Goal: Task Accomplishment & Management: Manage account settings

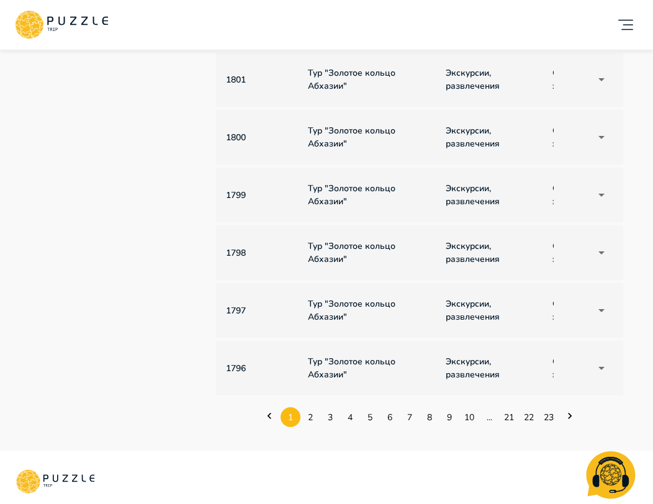
scroll to position [488, 0]
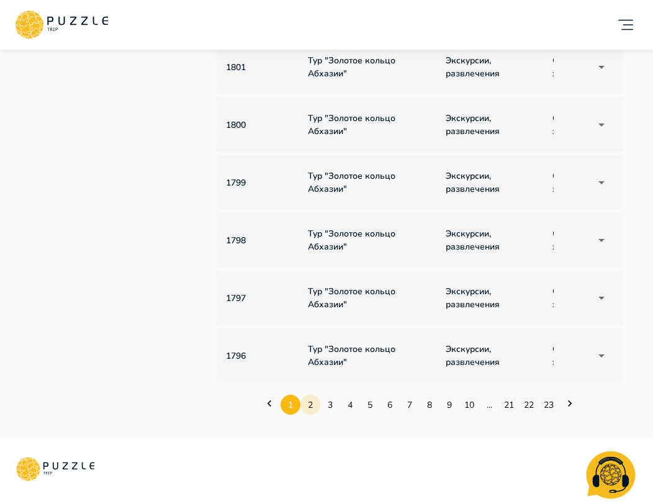
click at [319, 405] on link "2" at bounding box center [310, 404] width 20 height 19
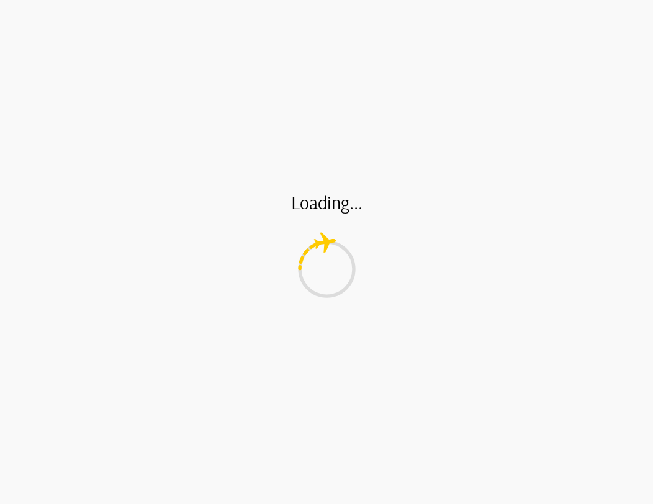
scroll to position [0, 0]
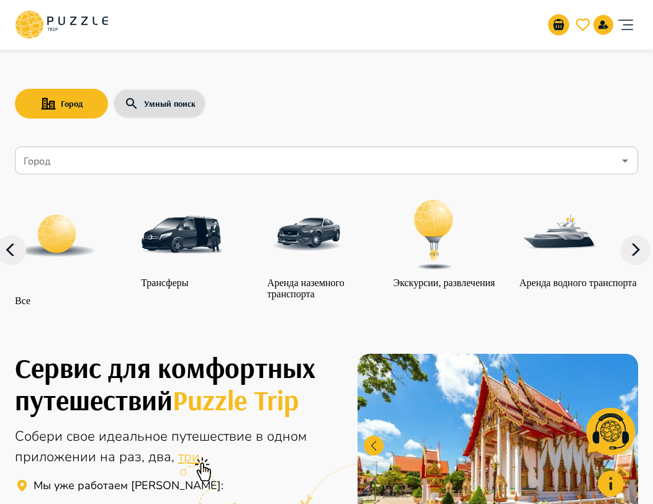
click at [622, 22] on icon "account of current user" at bounding box center [625, 24] width 25 height 25
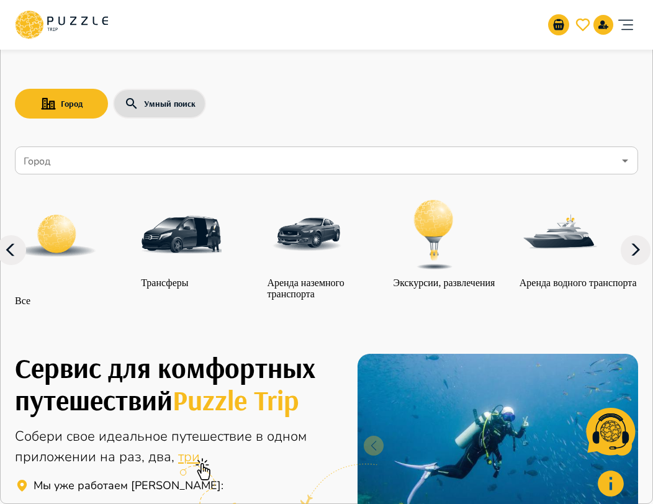
type input "*"
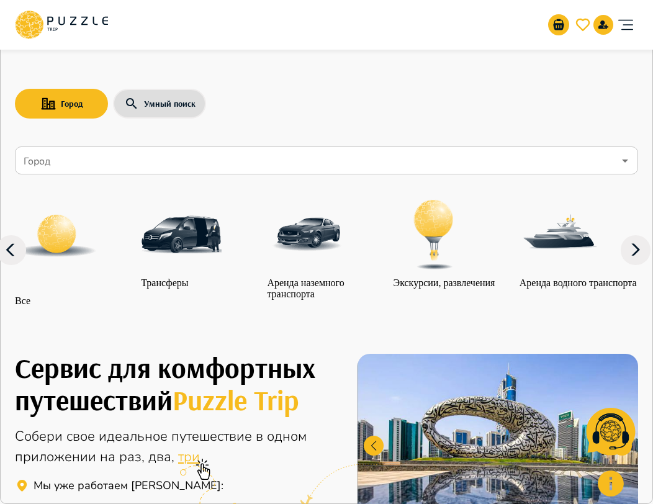
paste input "**********"
type input "**********"
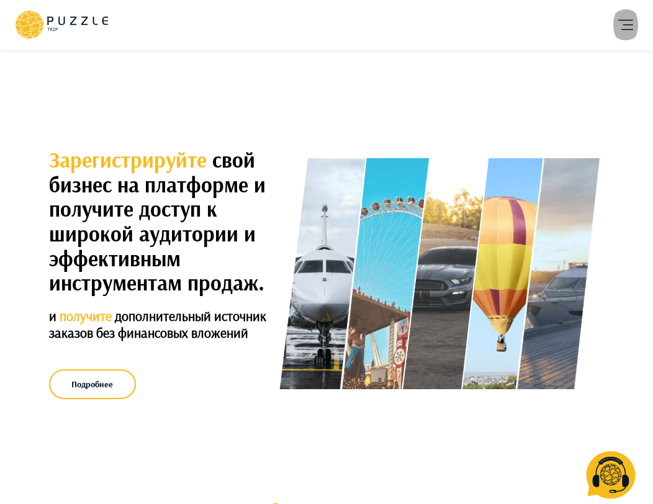
click at [626, 20] on icon "account of current user" at bounding box center [625, 25] width 15 height 11
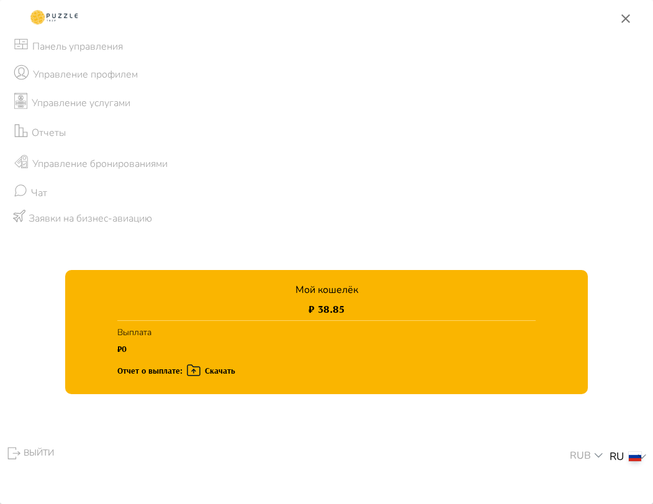
click at [590, 418] on p "USD" at bounding box center [587, 417] width 21 height 13
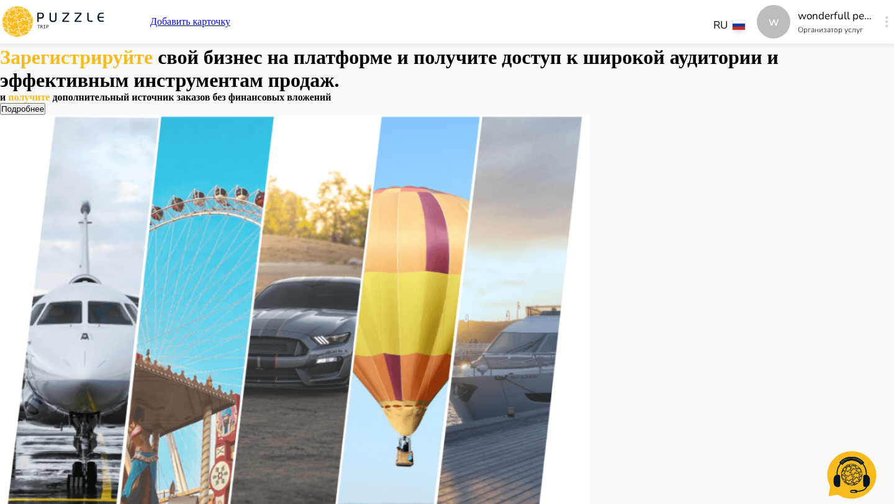
click at [295, 12] on div "w Добавить карточку RU ** w wonderfull peace Организатор услуг w" at bounding box center [447, 22] width 894 height 34
click at [230, 17] on p "Добавить карточку" at bounding box center [190, 21] width 80 height 11
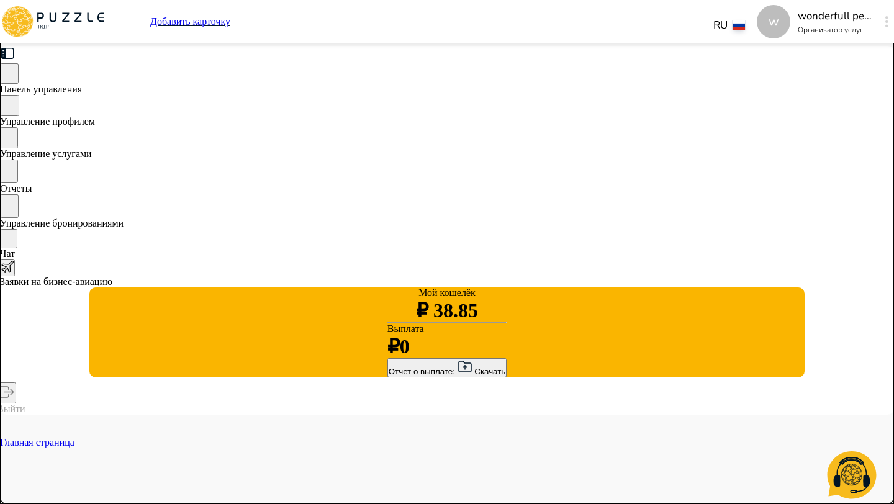
type textarea "*"
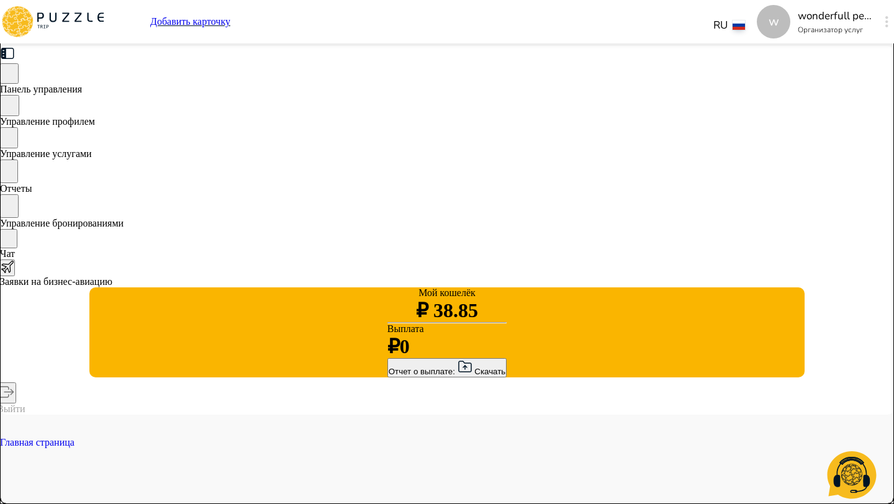
type textarea "*"
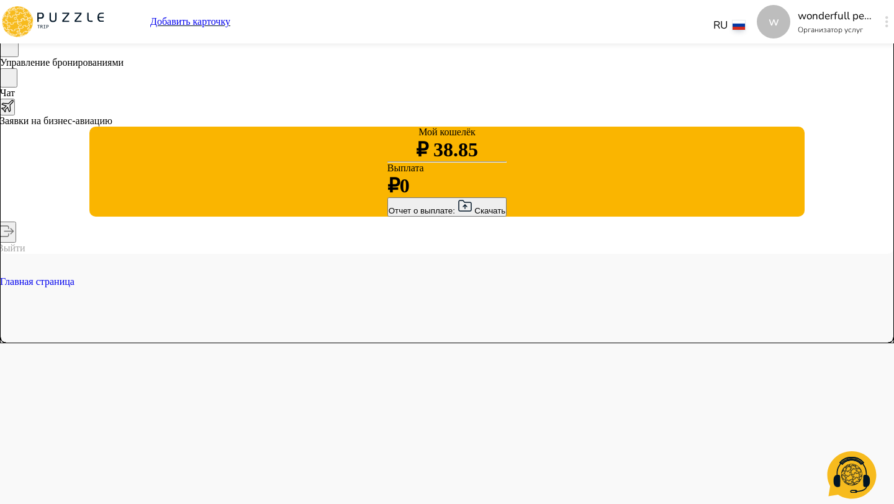
type textarea "*"
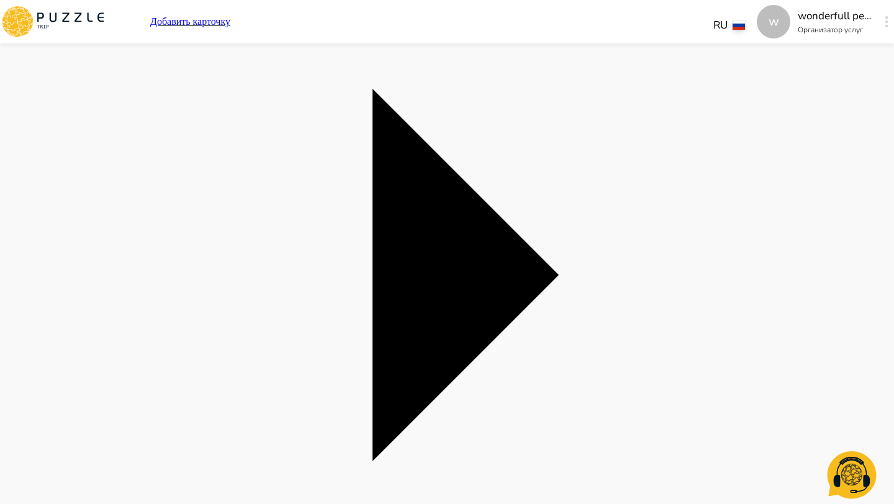
type textarea "*"
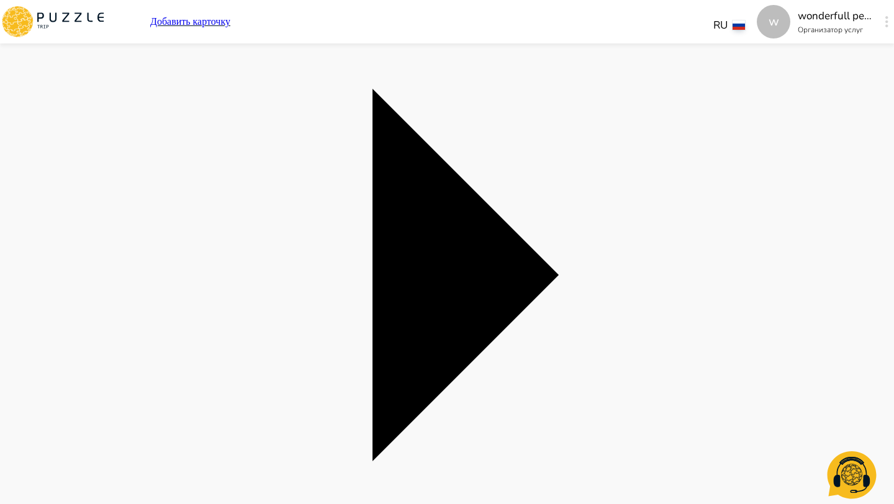
type textarea "*"
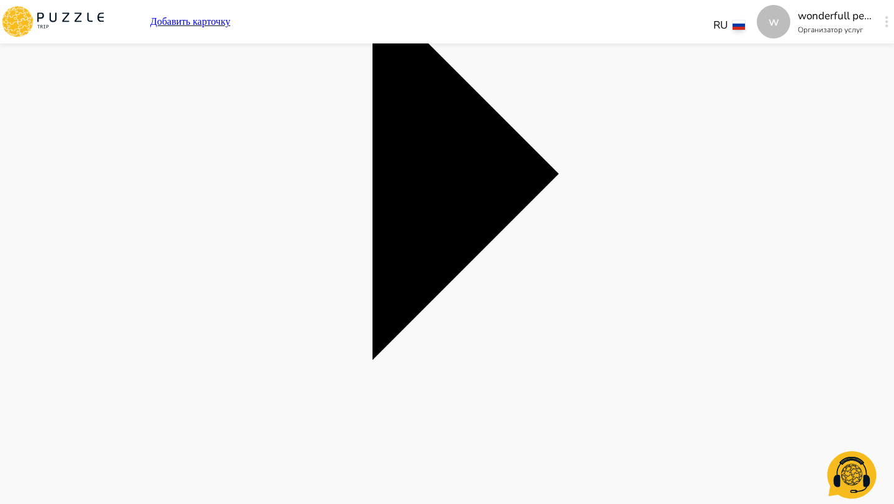
scroll to position [728, 0]
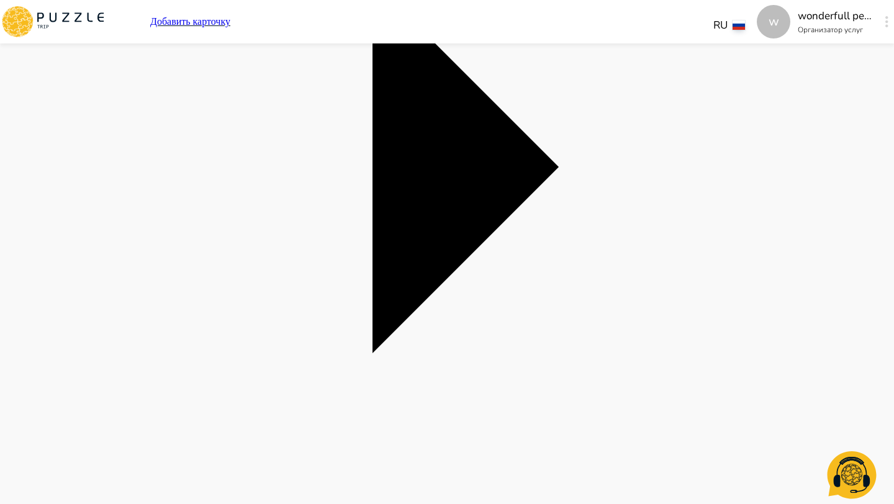
type textarea "*"
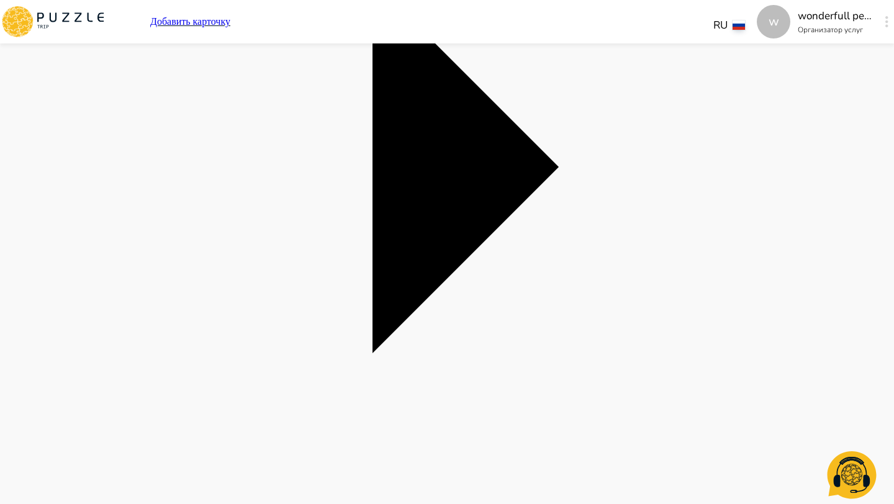
type textarea "*"
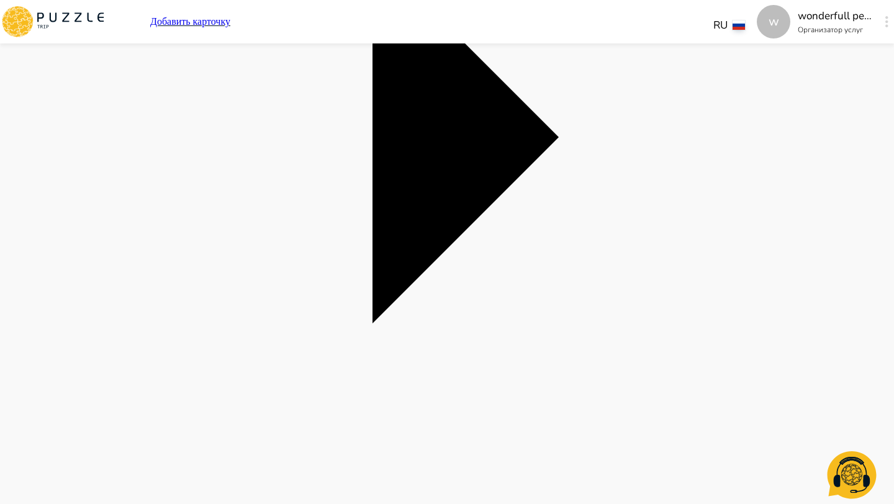
type textarea "*"
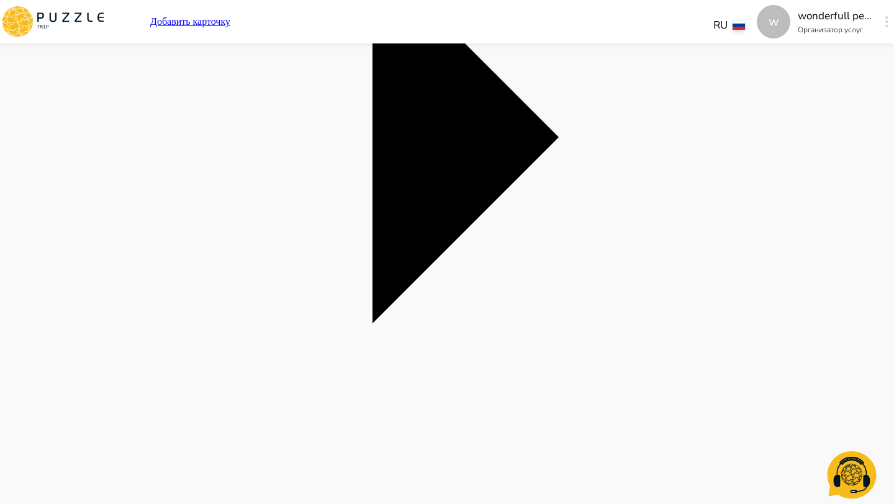
type textarea "*"
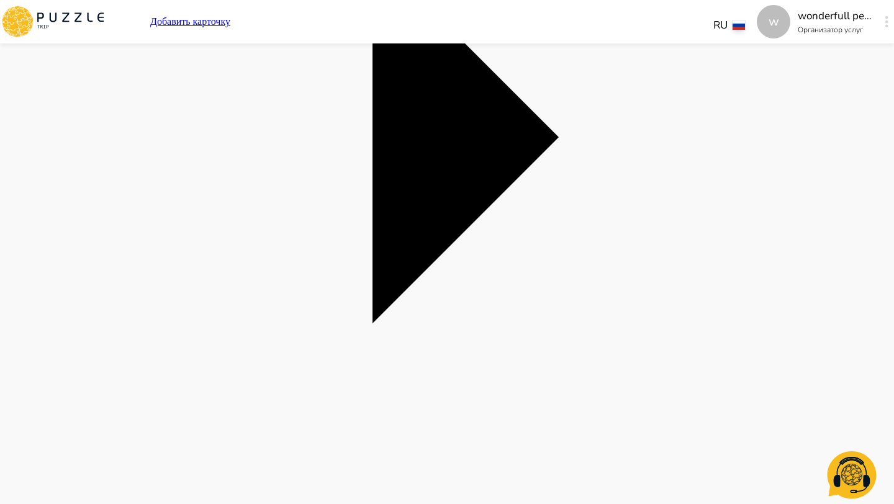
type textarea "*"
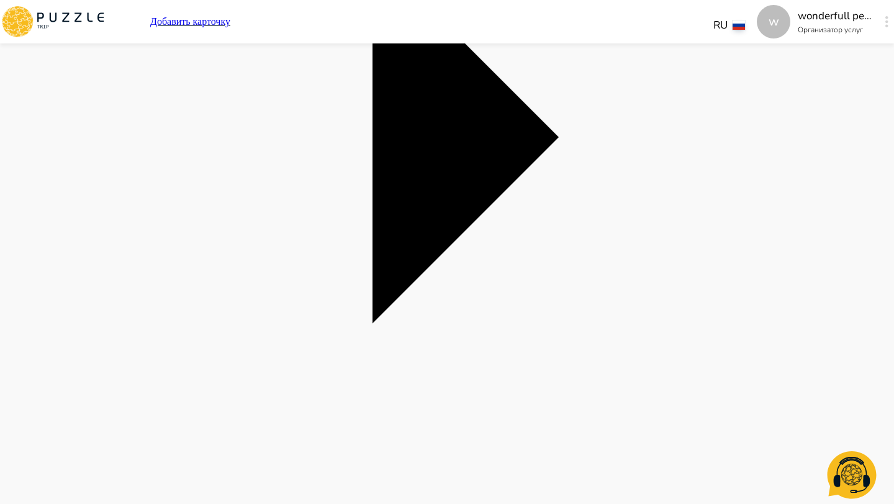
type textarea "*"
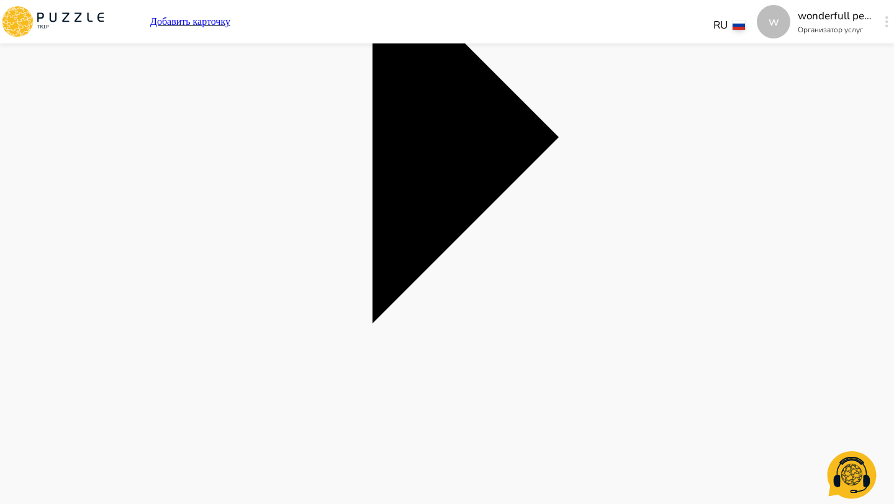
type textarea "*"
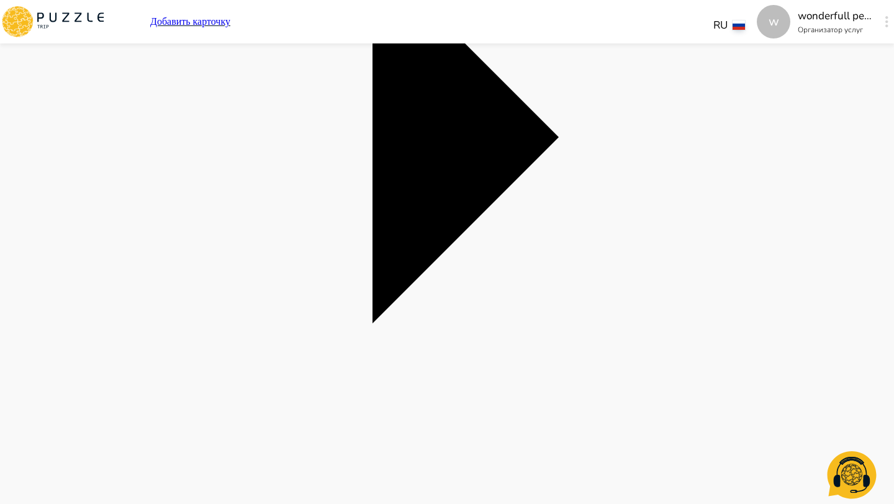
type textarea "*"
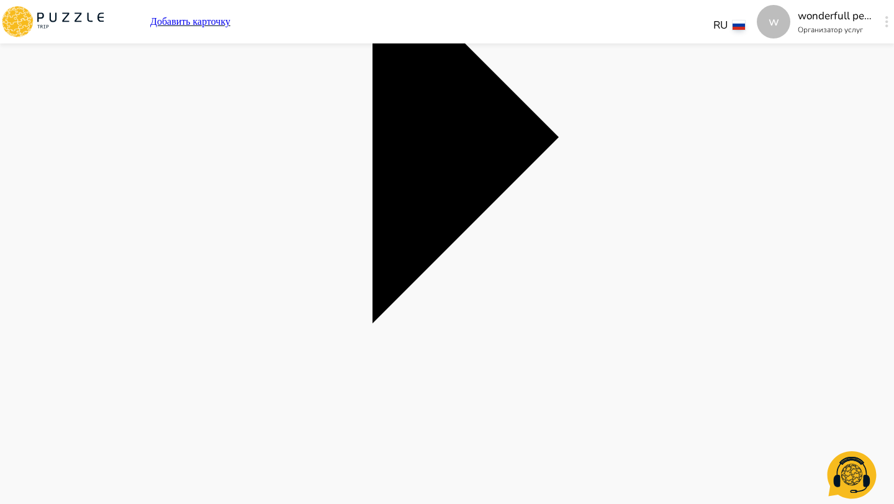
type textarea "*"
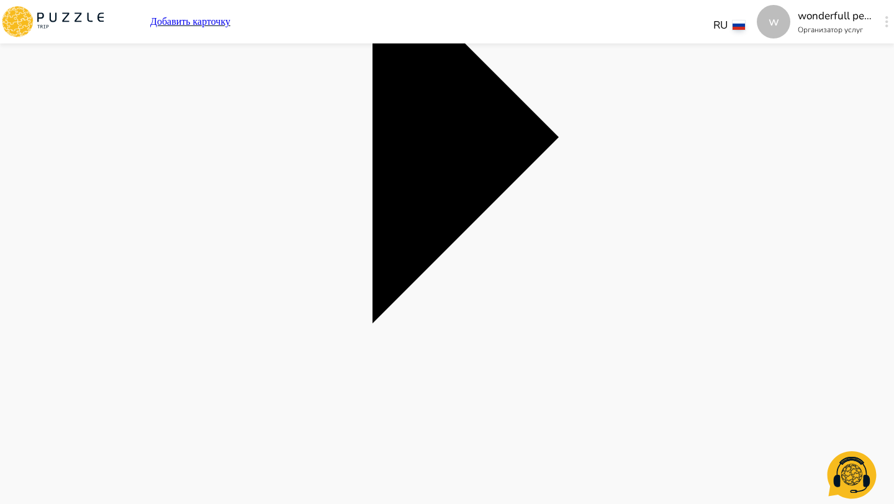
type textarea "*"
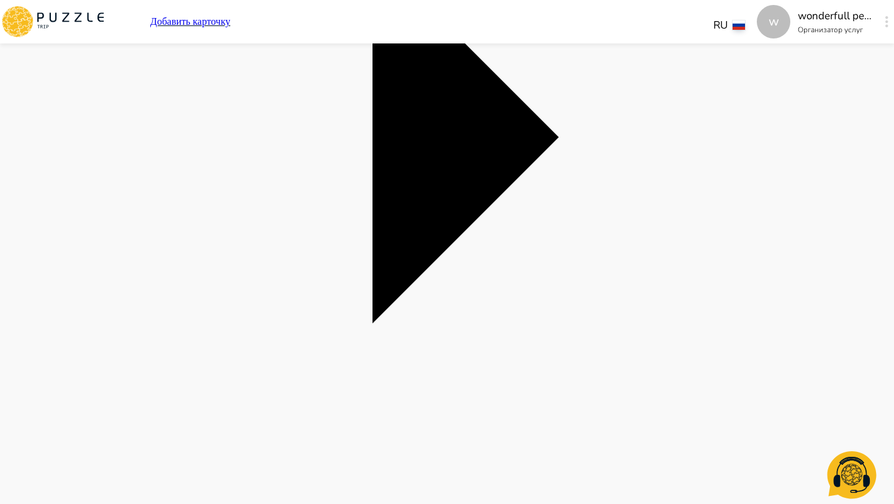
type textarea "*"
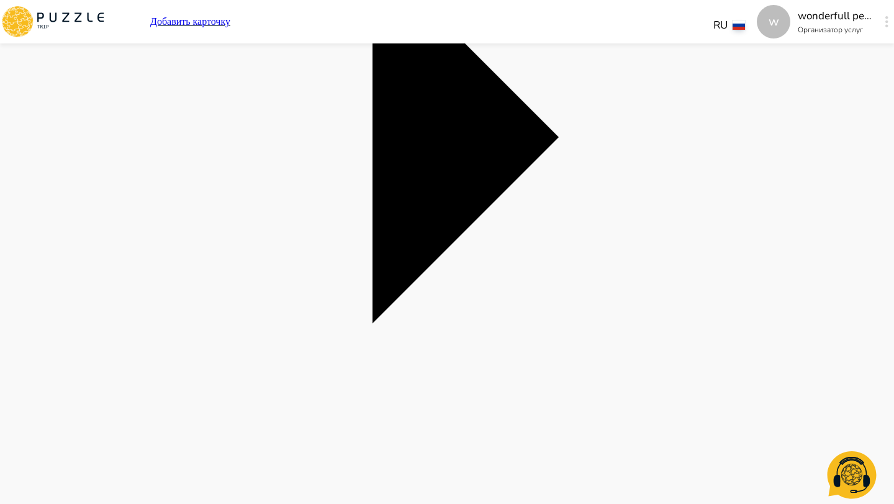
type textarea "*"
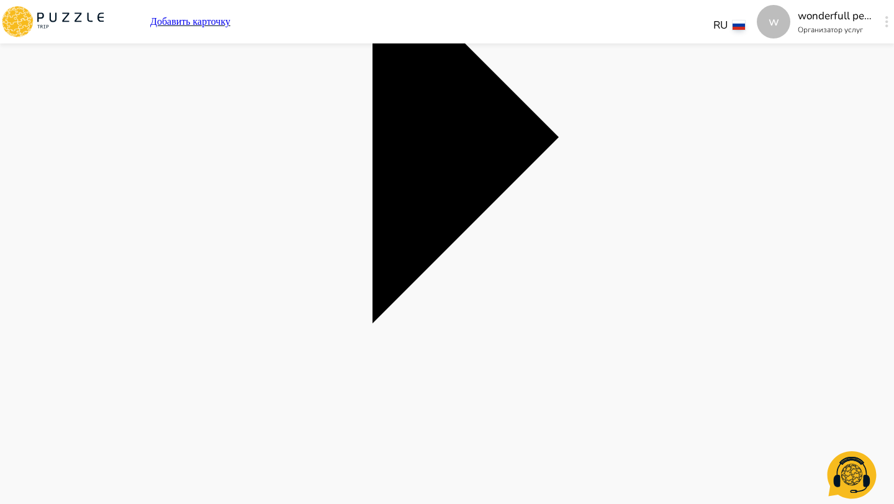
type textarea "*"
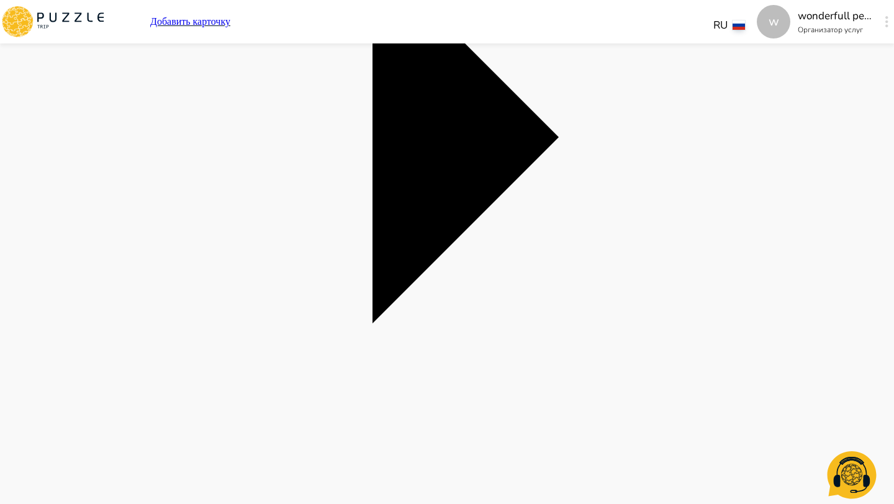
type textarea "*"
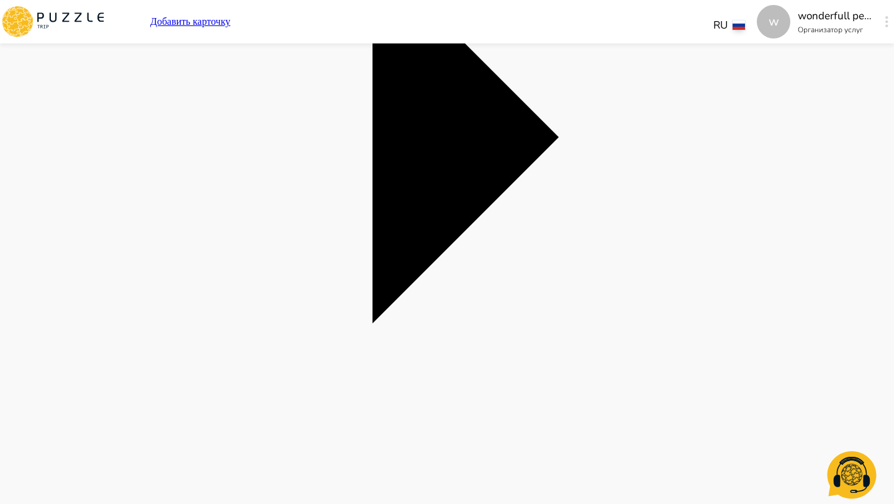
type textarea "*"
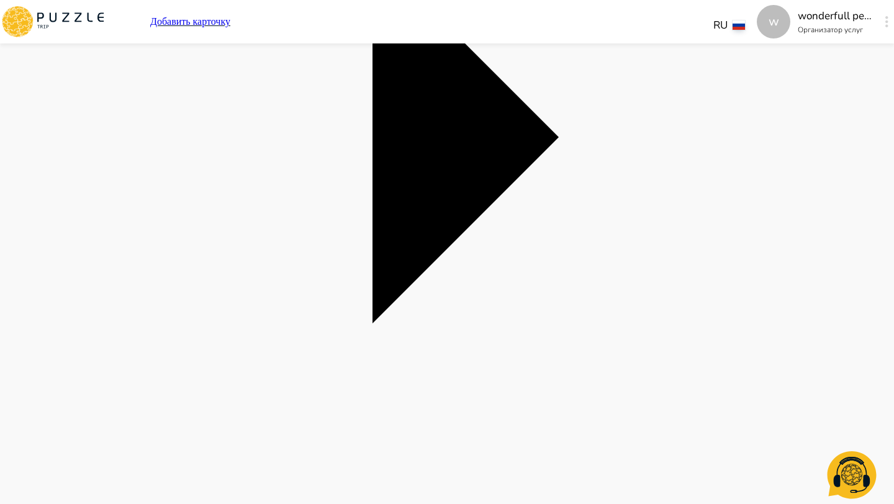
type textarea "*"
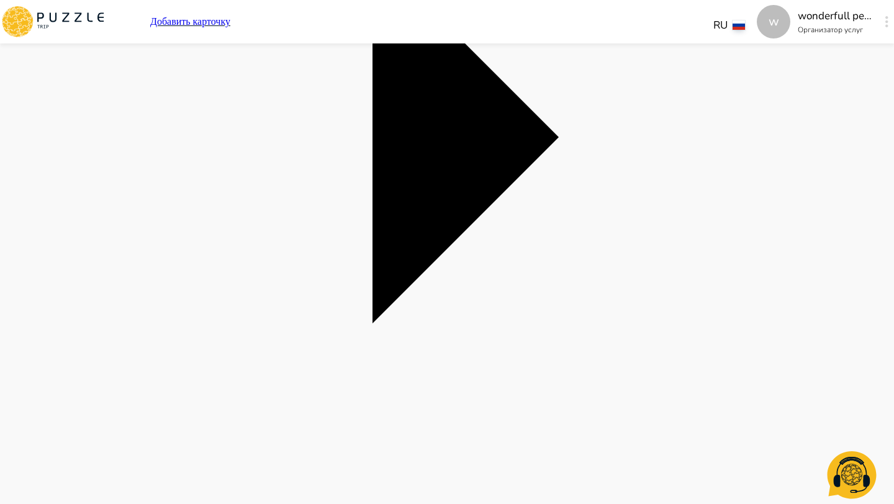
type textarea "*"
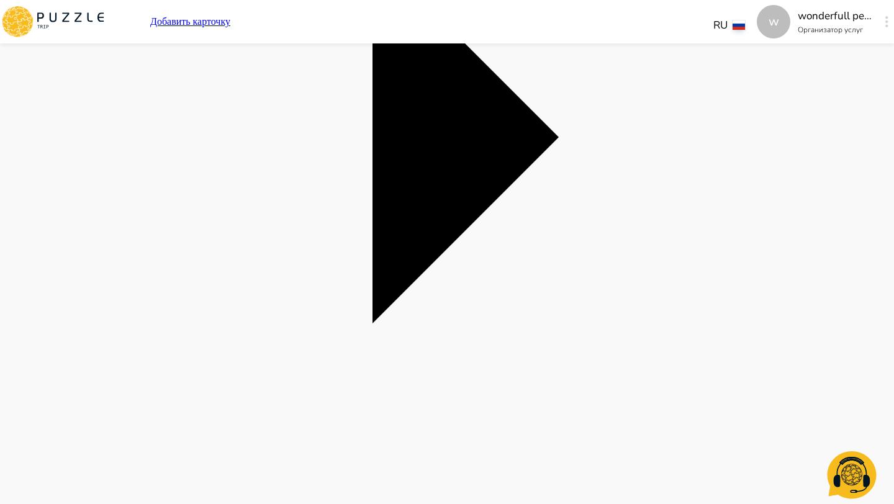
type textarea "*"
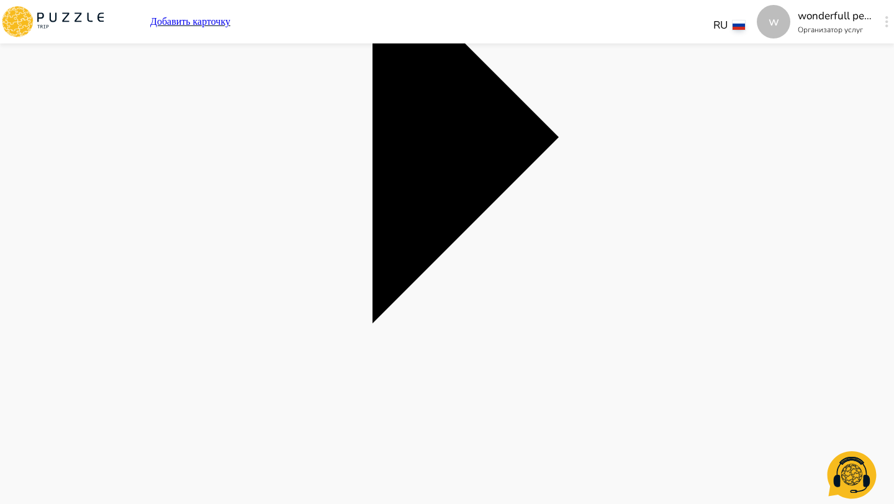
type textarea "*"
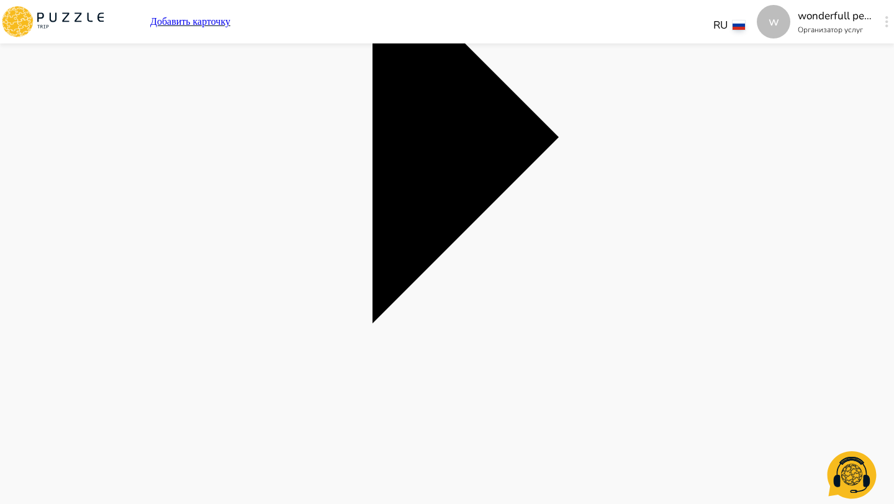
type textarea "*"
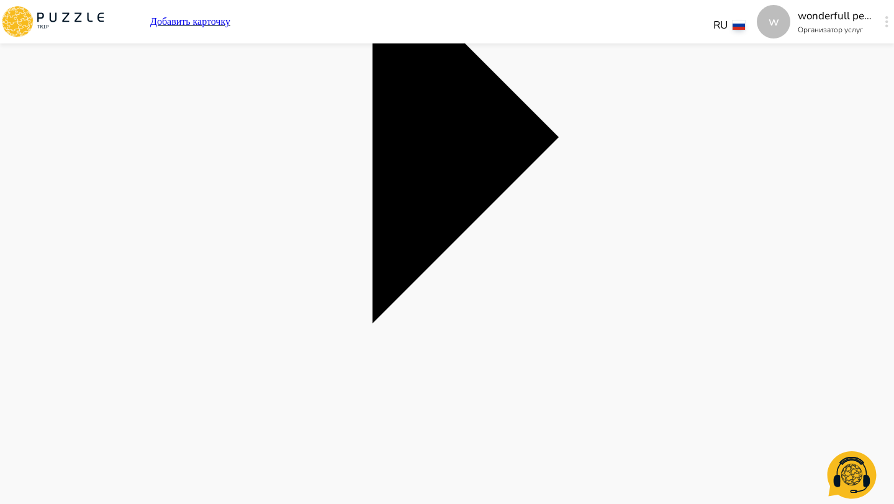
type textarea "*"
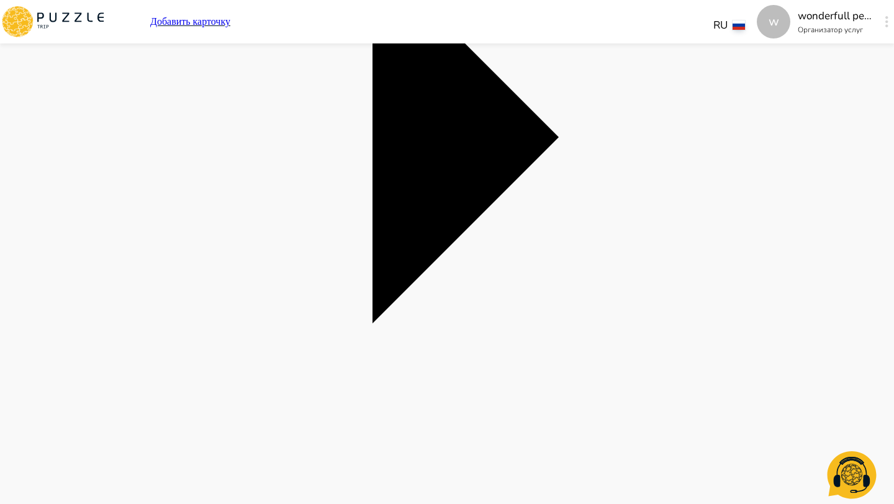
type textarea "*"
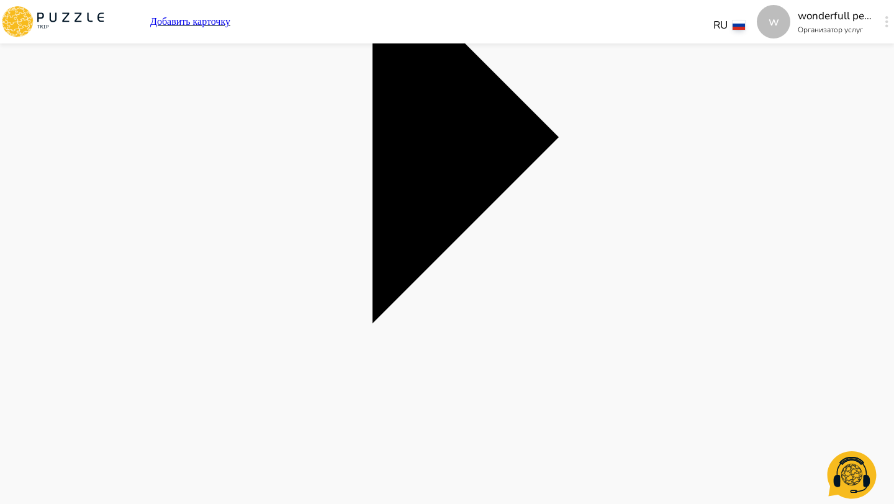
type textarea "*"
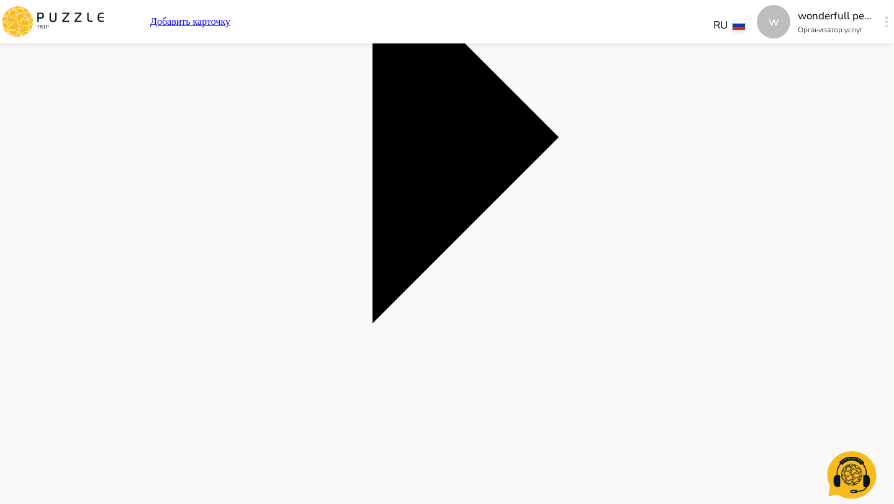
type textarea "*"
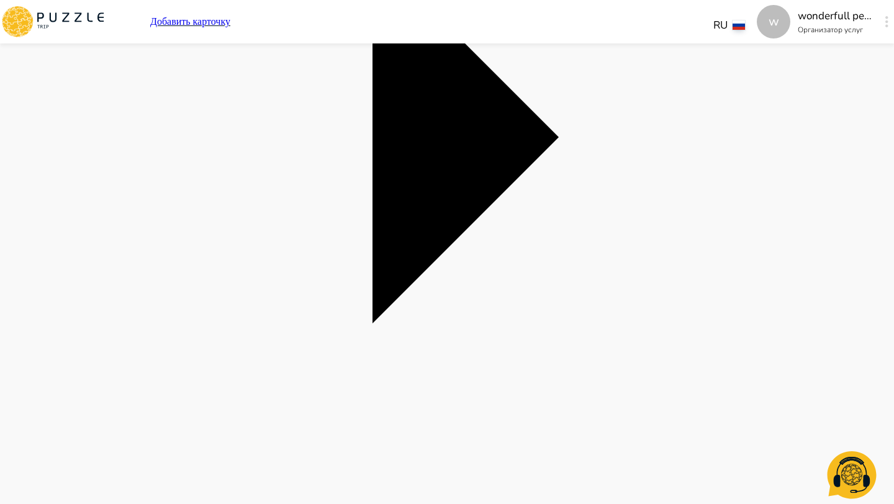
type textarea "*"
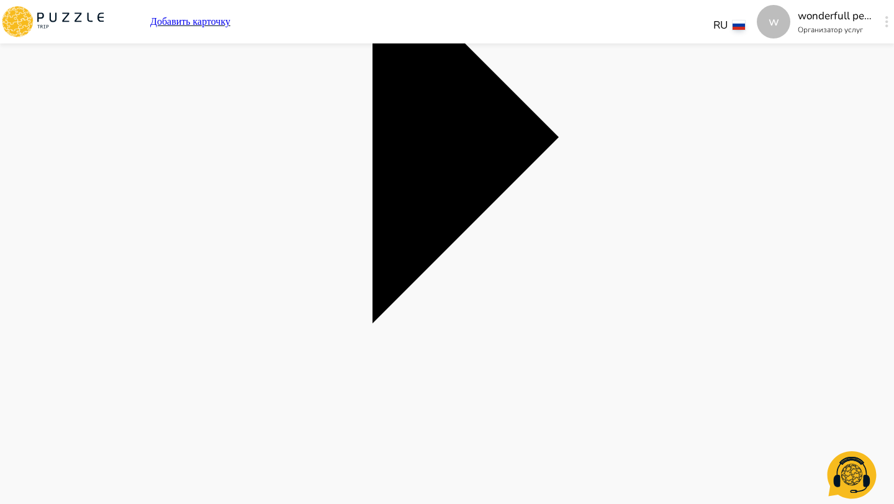
type textarea "*"
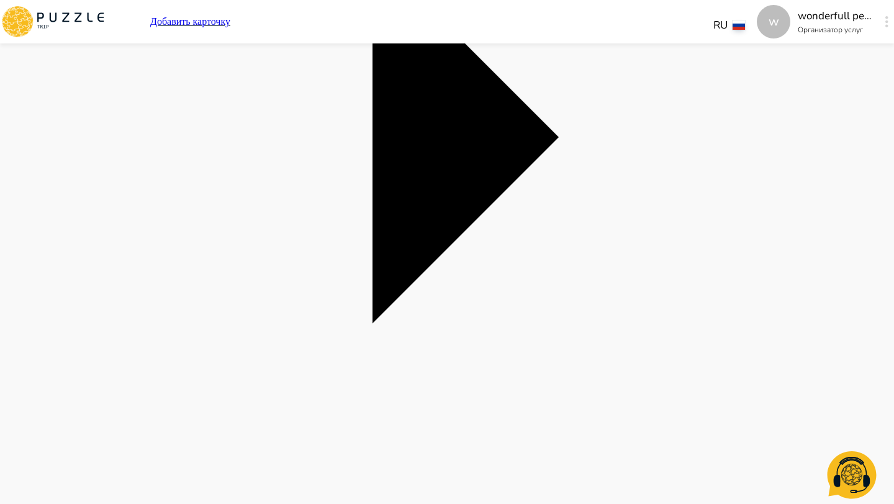
type textarea "*"
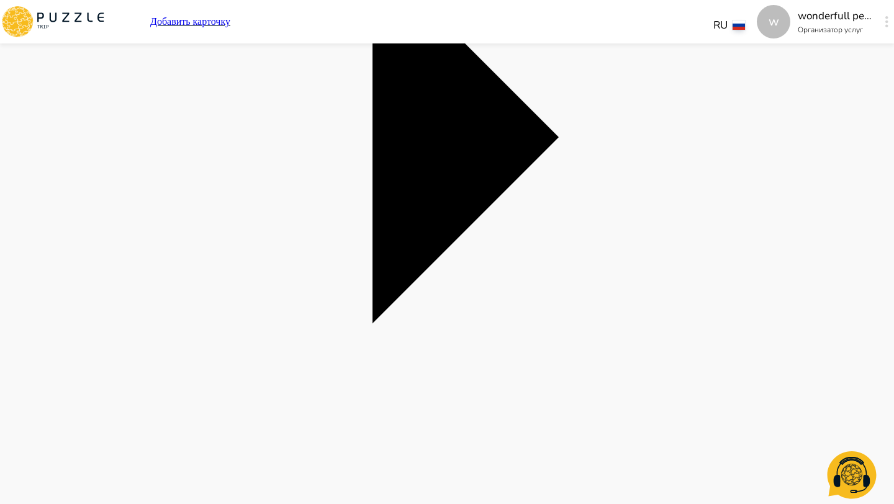
type textarea "*"
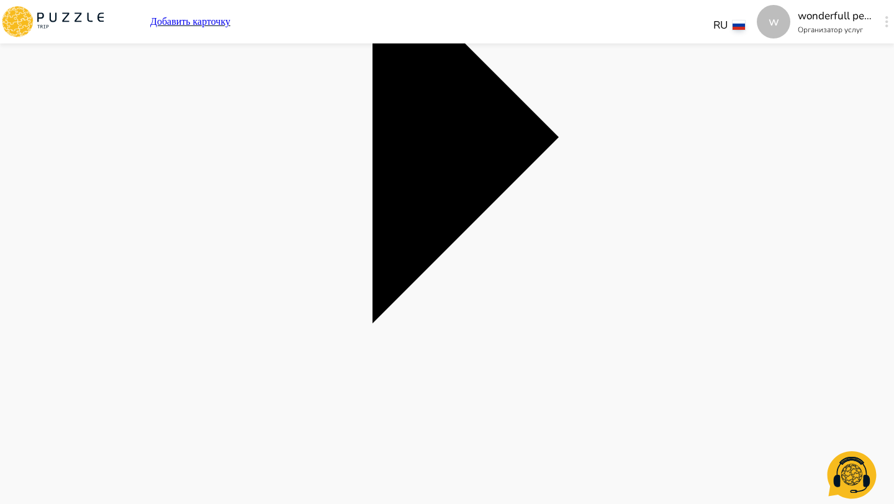
type textarea "*"
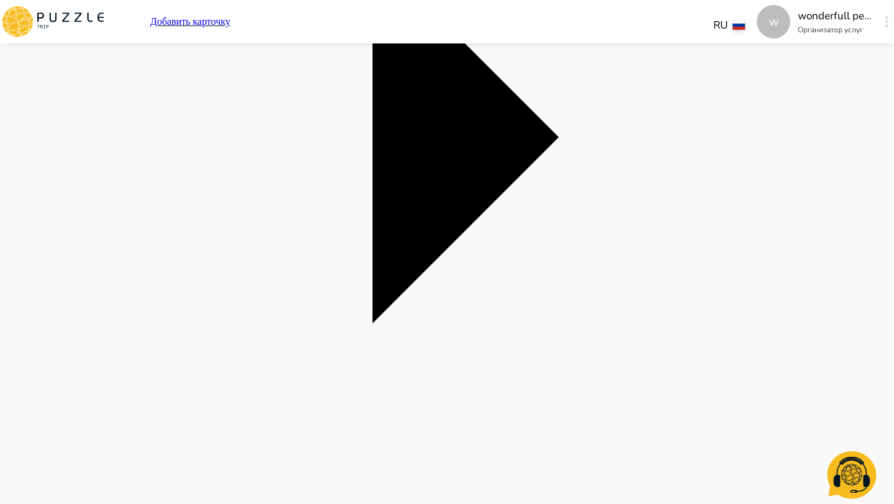
type textarea "*"
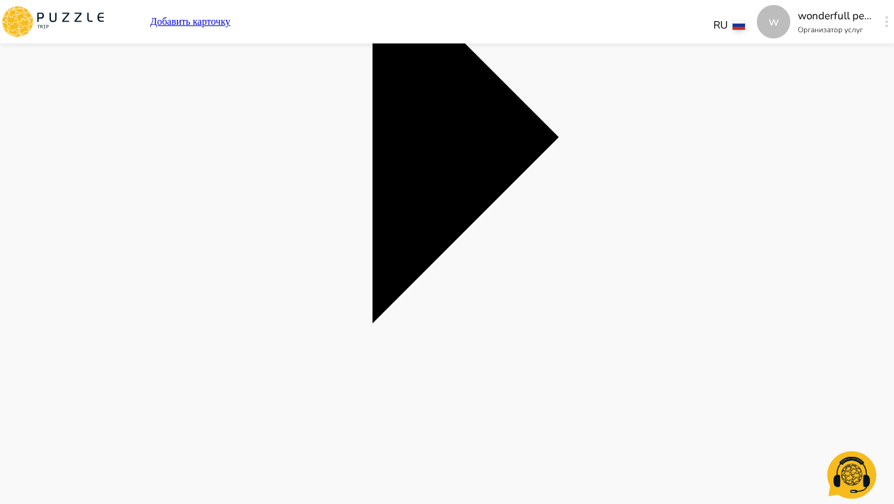
type textarea "*"
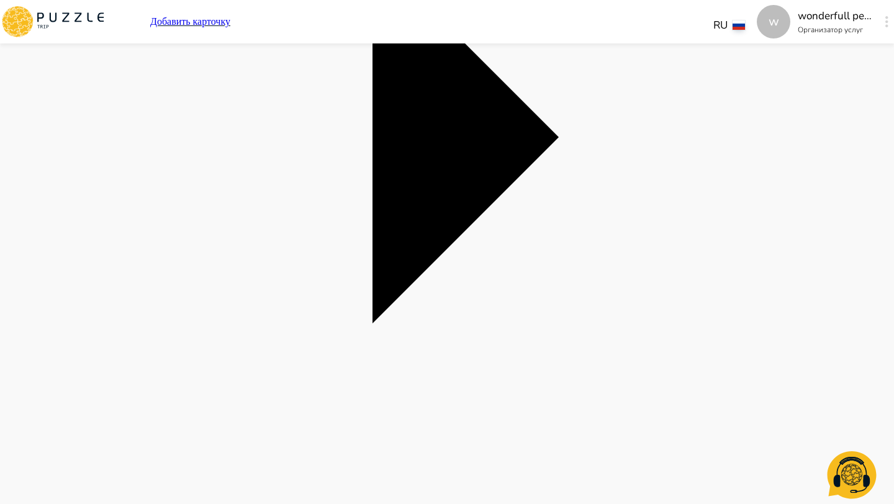
type textarea "*"
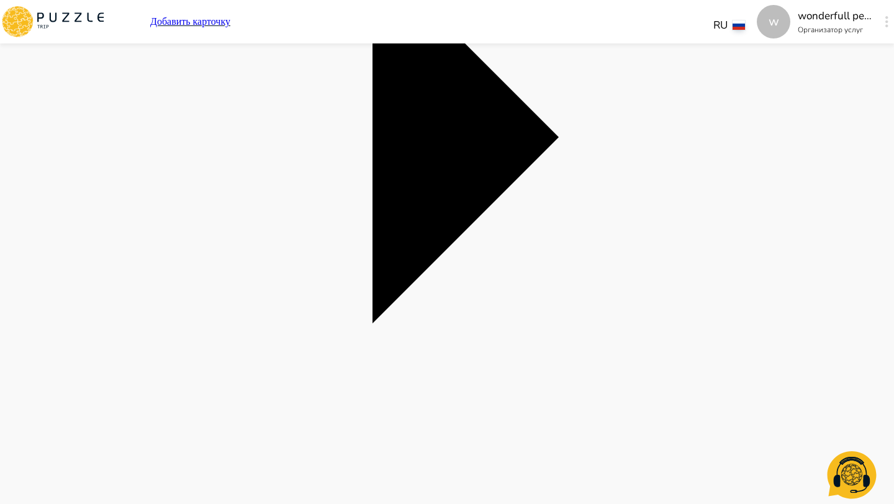
type textarea "*"
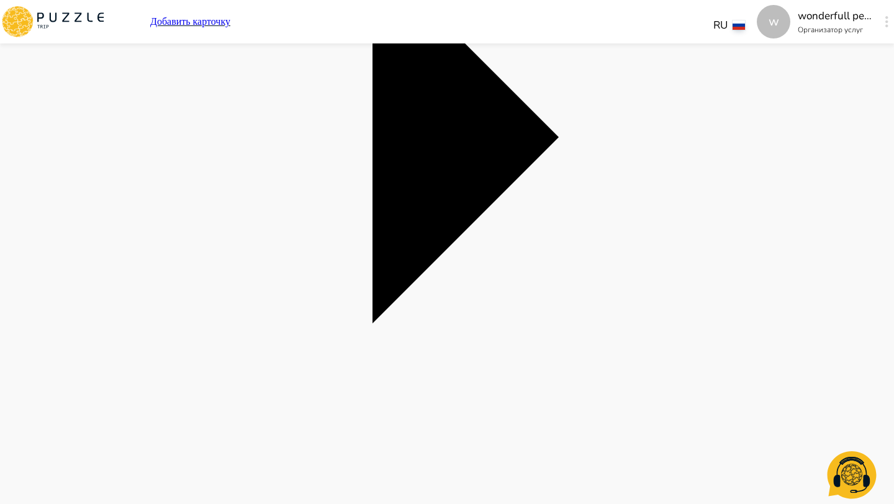
type textarea "*"
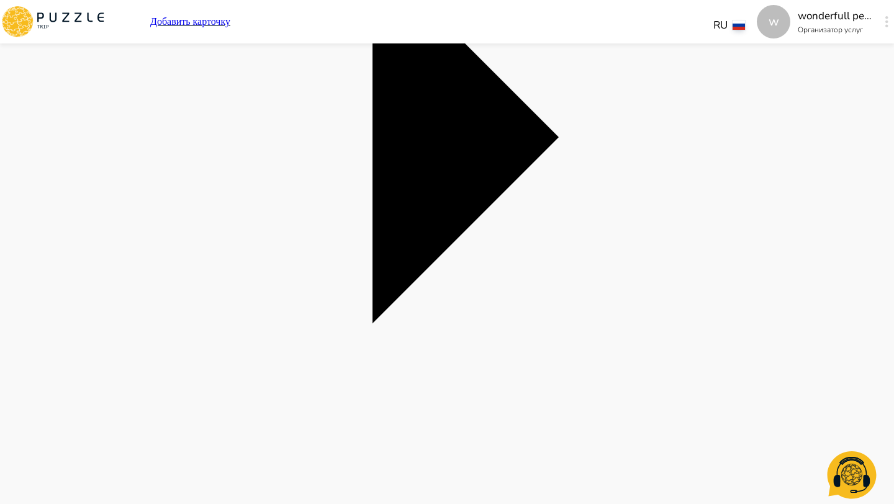
type textarea "*"
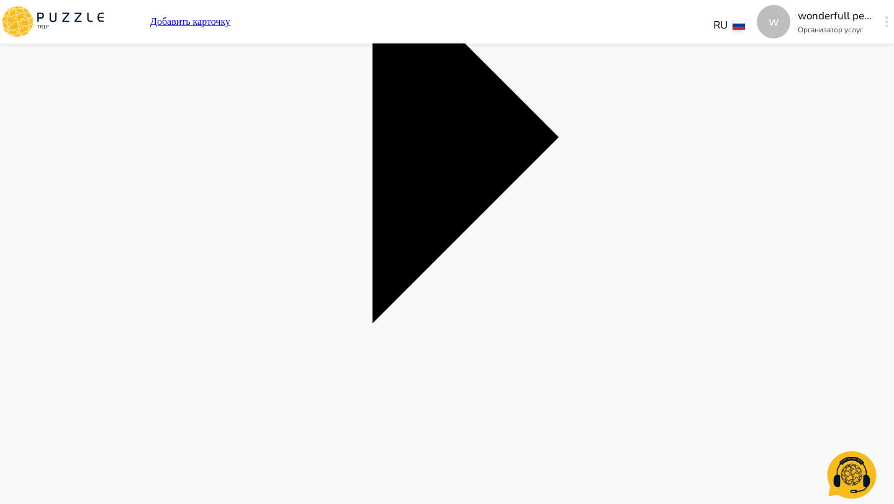
type textarea "*"
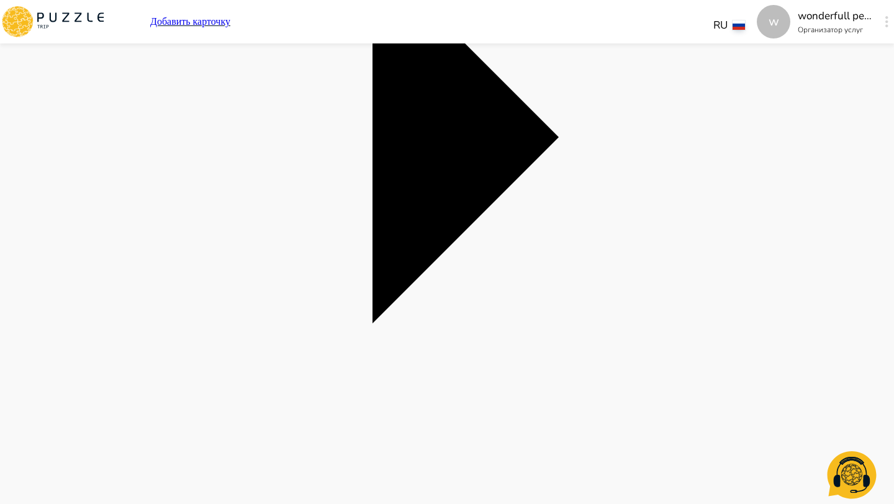
type textarea "*"
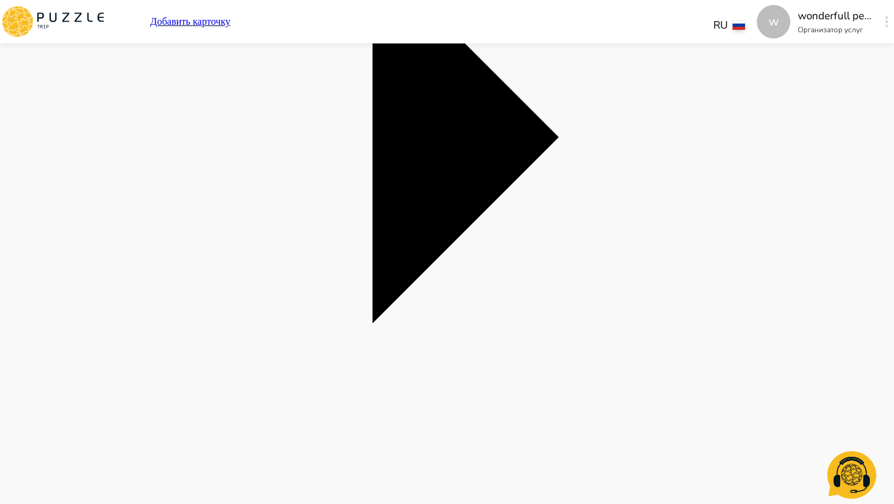
type textarea "*"
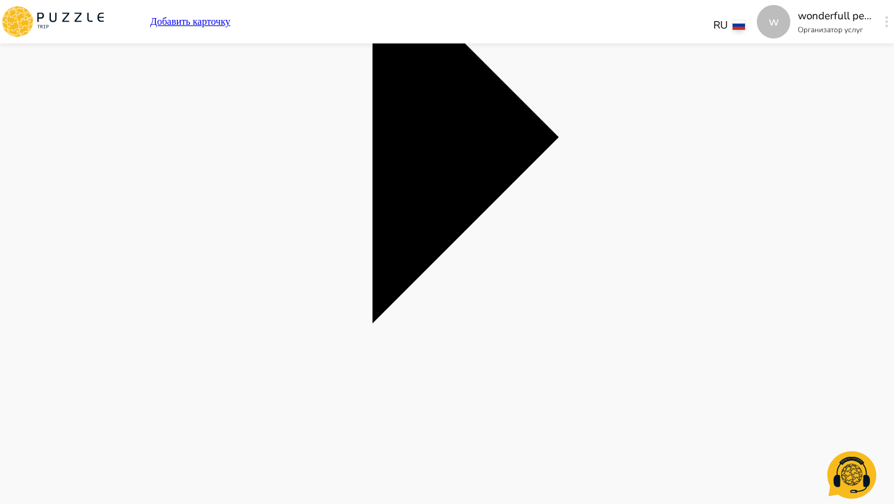
drag, startPoint x: 441, startPoint y: 346, endPoint x: 412, endPoint y: 347, distance: 29.2
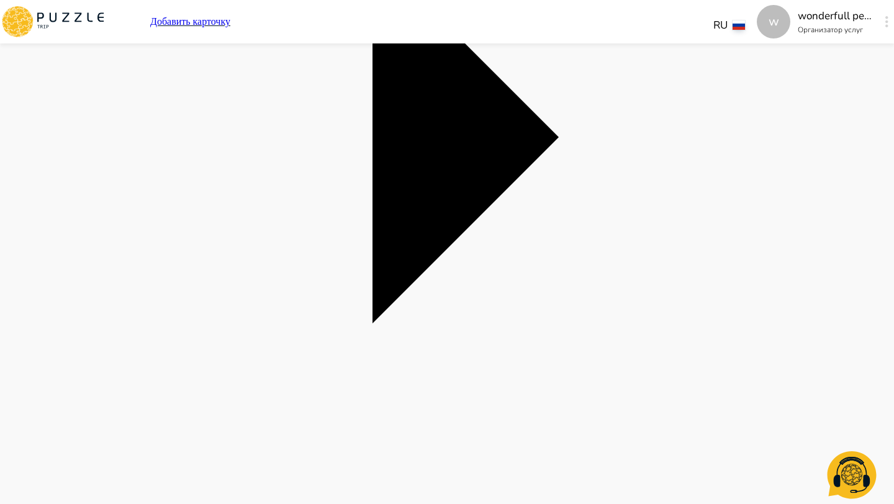
drag, startPoint x: 364, startPoint y: 243, endPoint x: 285, endPoint y: 243, distance: 79.4
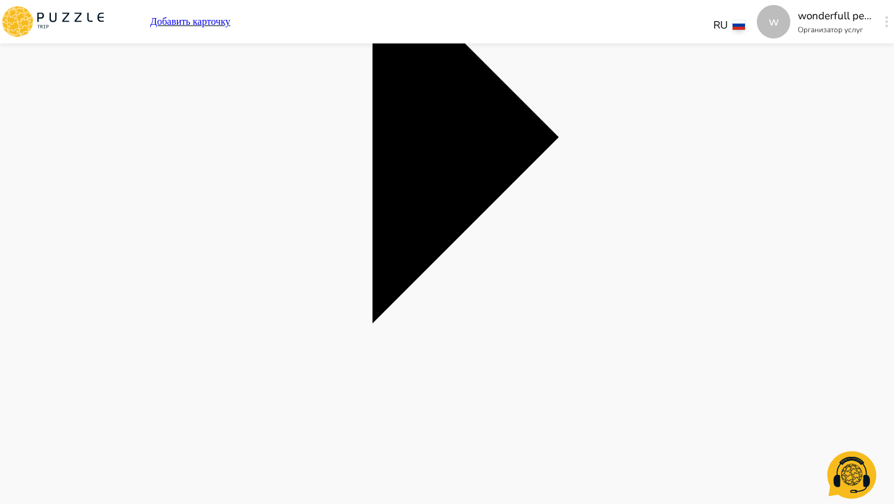
click at [652, 33] on div "w wonderfull peace Организатор услуг w" at bounding box center [824, 22] width 137 height 34
click at [652, 14] on div "w wonderfull peace Организатор услуг w" at bounding box center [824, 22] width 137 height 34
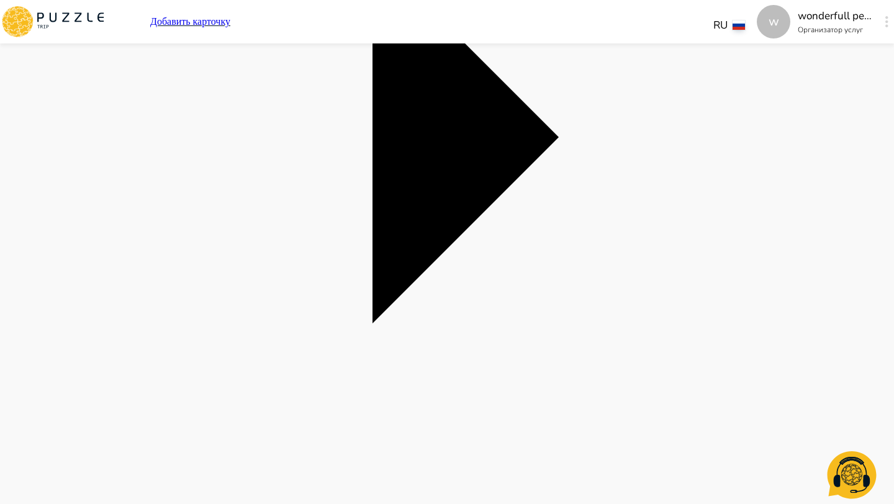
click at [652, 16] on div "w wonderfull peace Организатор услуг w" at bounding box center [824, 22] width 137 height 34
click at [652, 19] on button "button" at bounding box center [886, 21] width 9 height 17
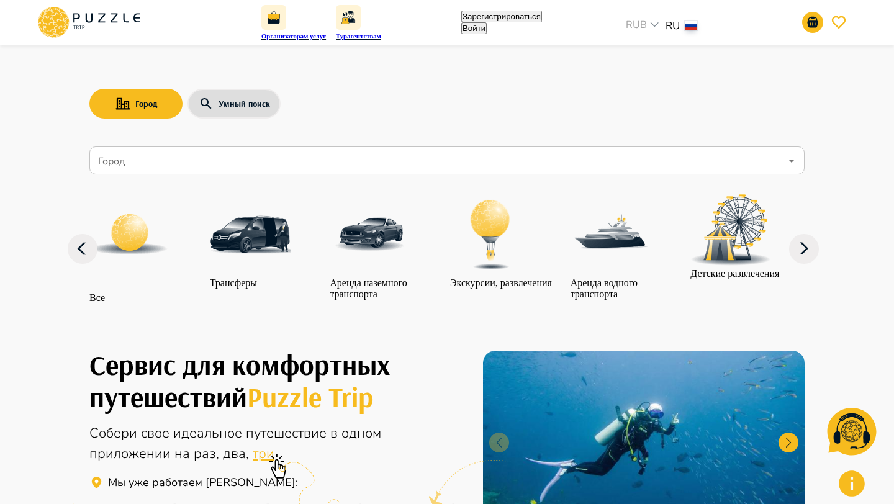
click at [487, 29] on button "Войти" at bounding box center [473, 28] width 25 height 12
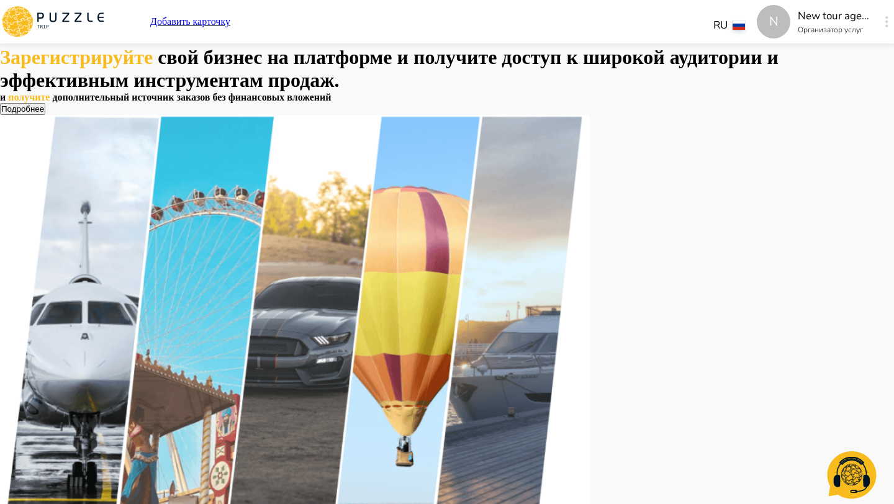
click at [798, 37] on div "N New tour agency Организатор услуг N" at bounding box center [824, 22] width 137 height 34
click at [795, 5] on div "N New tour agency Организатор услуг N" at bounding box center [824, 22] width 137 height 34
click at [879, 11] on div "N" at bounding box center [886, 22] width 14 height 22
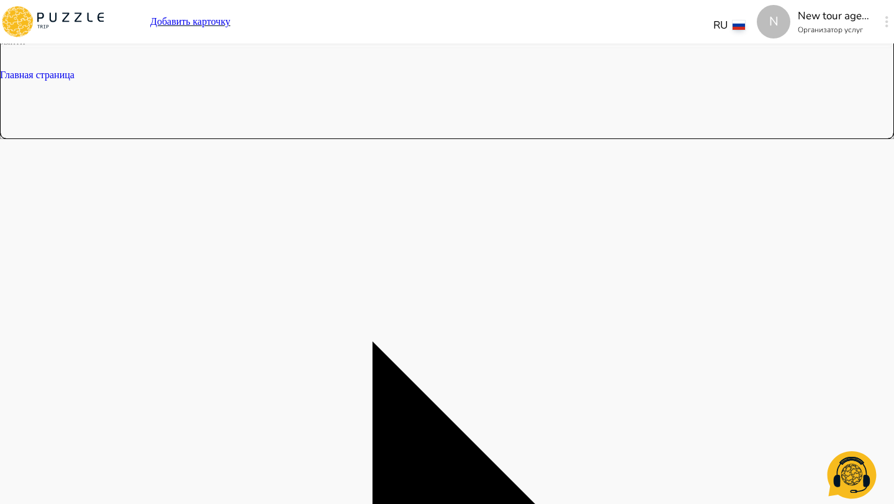
scroll to position [366, 0]
drag, startPoint x: 660, startPoint y: 120, endPoint x: 632, endPoint y: 119, distance: 28.6
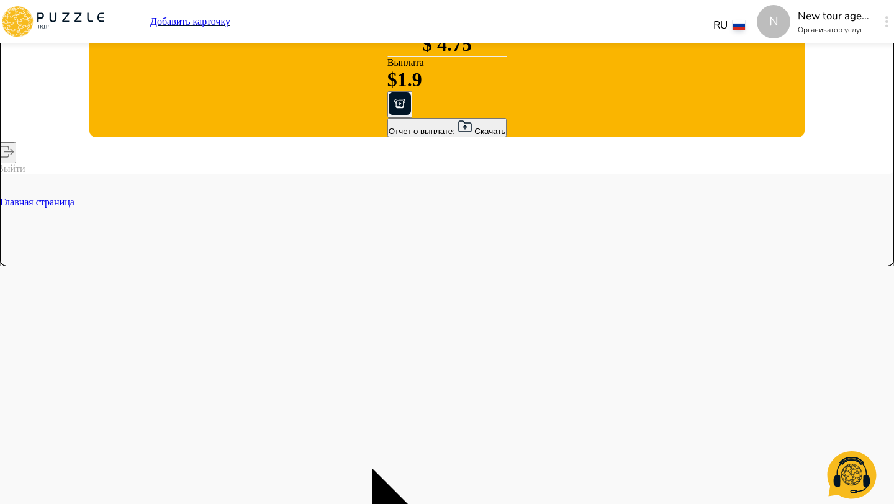
scroll to position [78, 0]
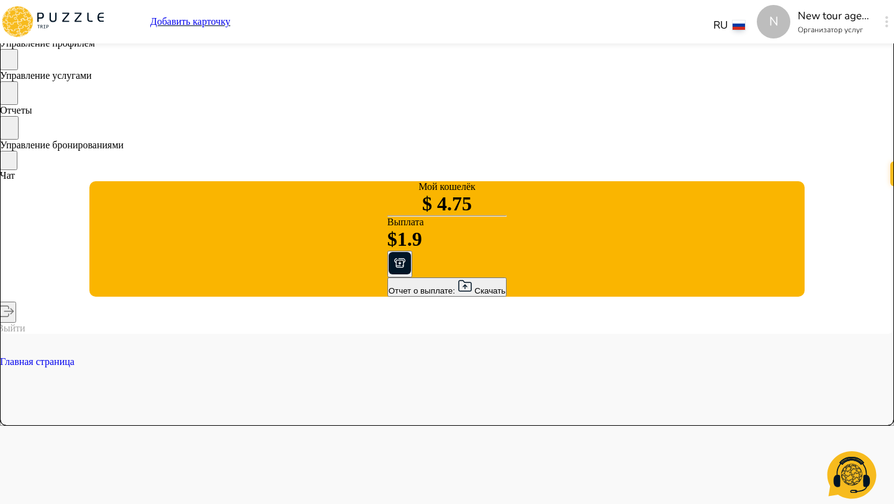
click at [388, 272] on icon "button" at bounding box center [399, 263] width 22 height 22
click at [388, 295] on div "Отчет о выплате: Скачать" at bounding box center [446, 287] width 117 height 17
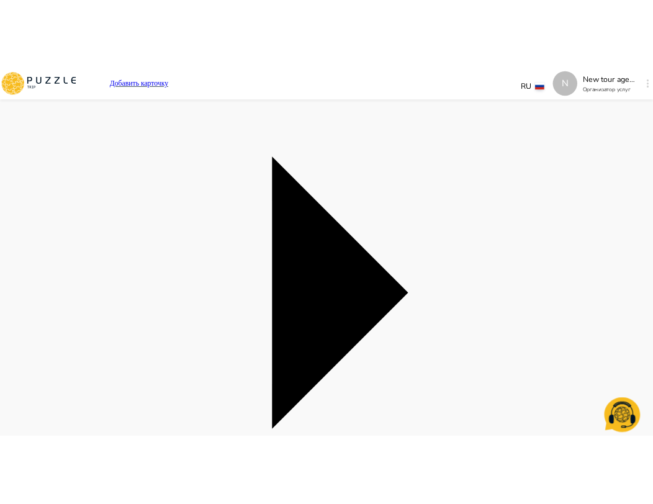
scroll to position [0, 0]
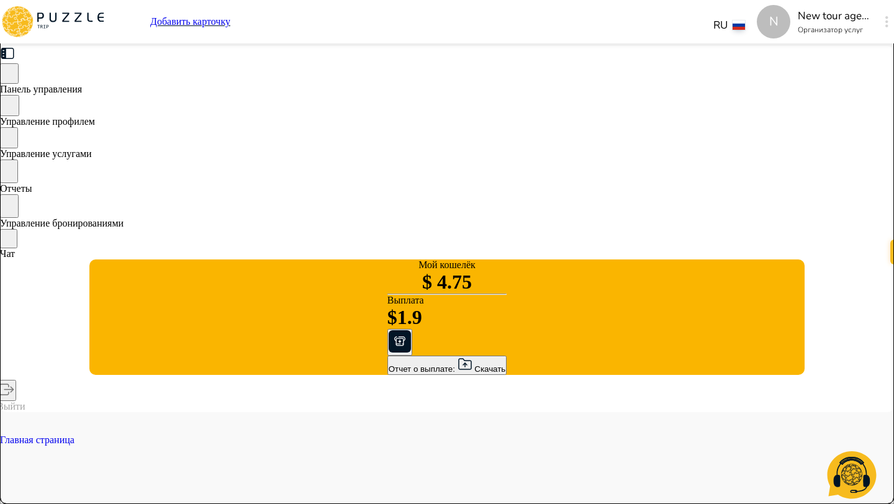
click at [388, 374] on div "Отчет о выплате: Скачать" at bounding box center [446, 365] width 117 height 17
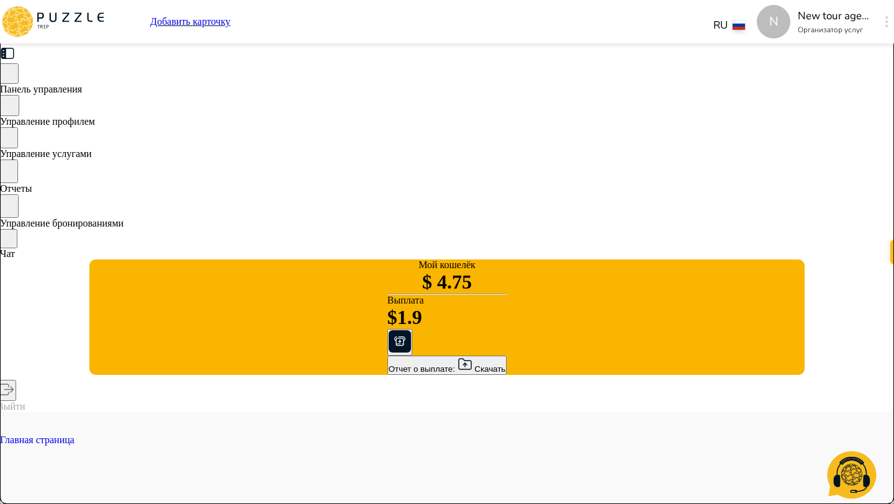
click at [388, 374] on div "Отчет о выплате: Скачать" at bounding box center [446, 365] width 117 height 17
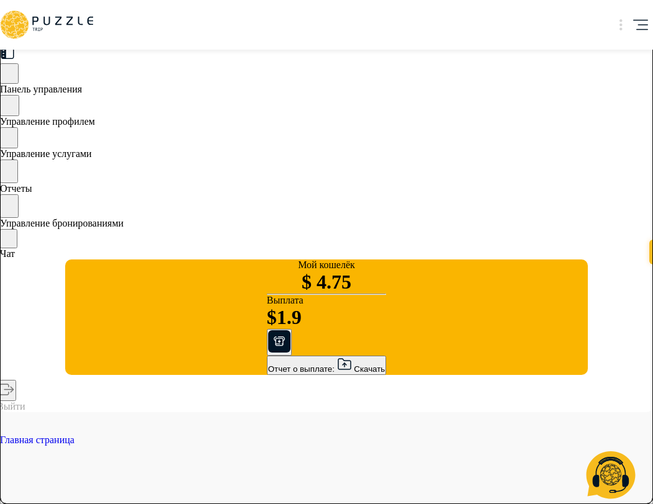
click at [337, 372] on icon "button" at bounding box center [344, 364] width 15 height 15
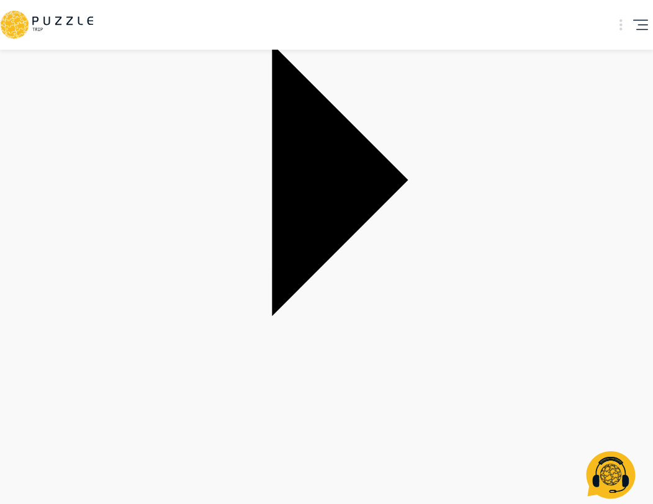
scroll to position [696, 0]
